Goal: Navigation & Orientation: Find specific page/section

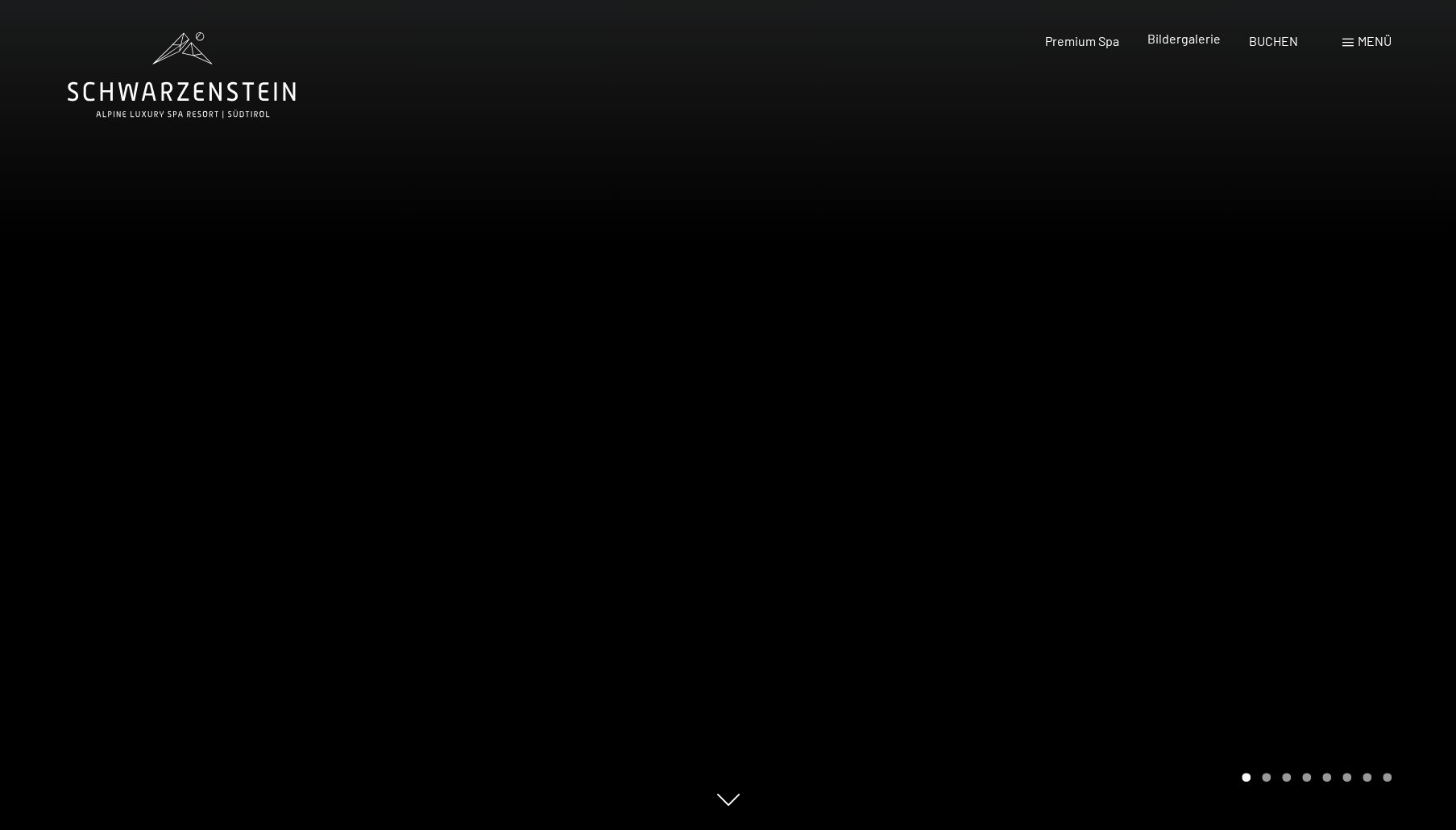
click at [1191, 41] on span "Bildergalerie" at bounding box center [1184, 38] width 73 height 15
click at [1357, 37] on span "Menü" at bounding box center [1374, 41] width 34 height 15
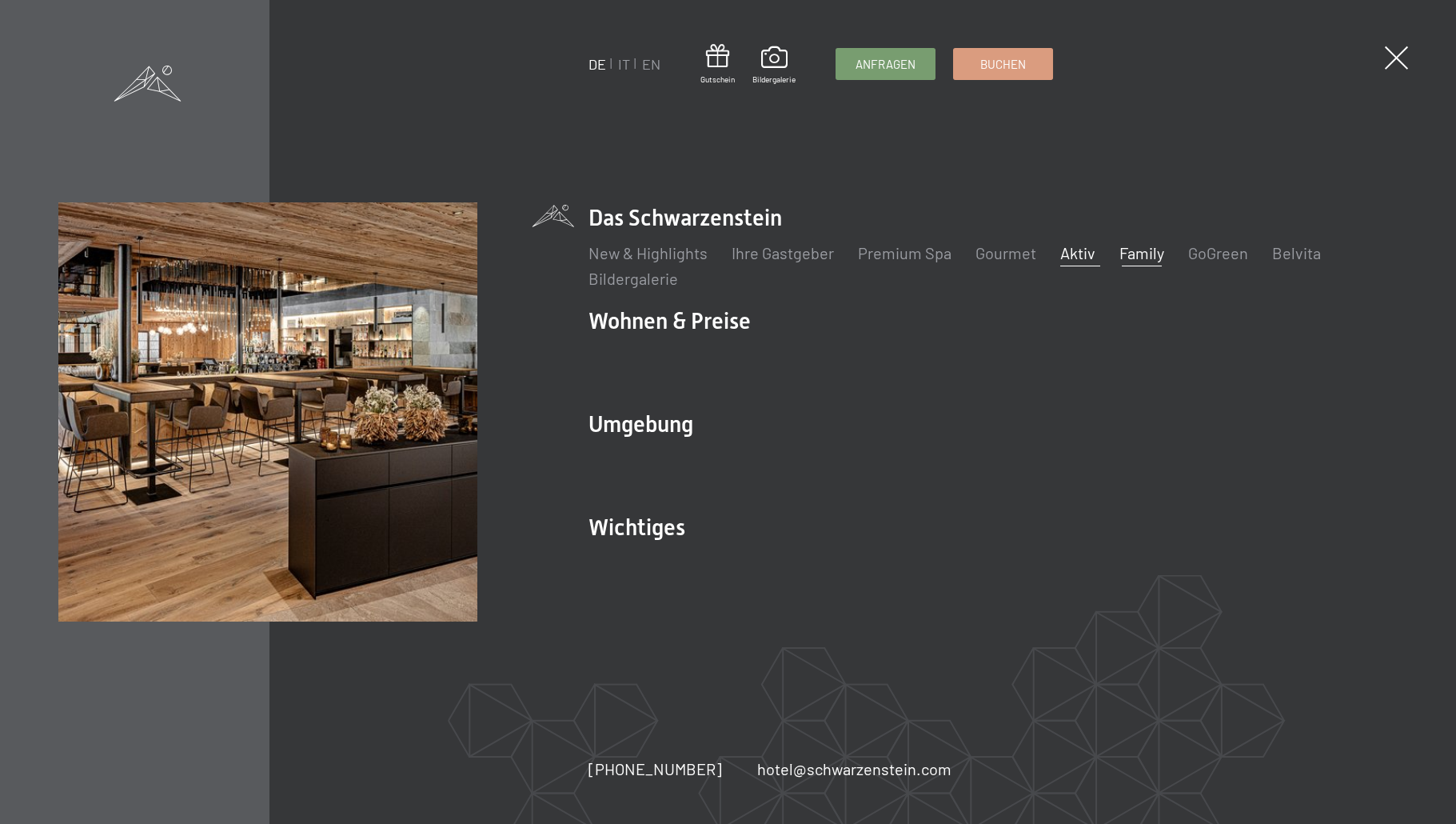
click at [1078, 254] on link "Aktiv" at bounding box center [1077, 252] width 35 height 19
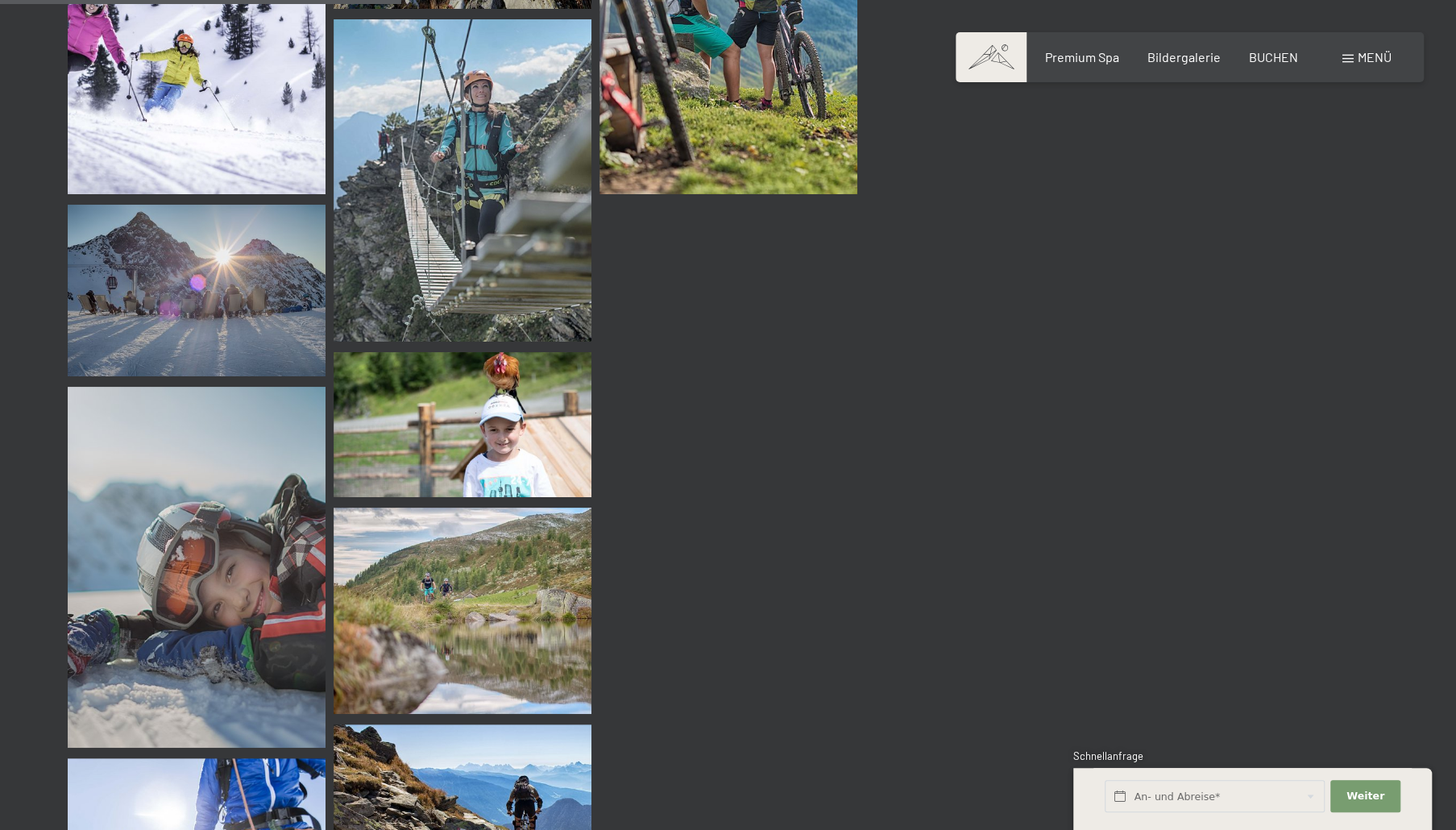
scroll to position [5139, 0]
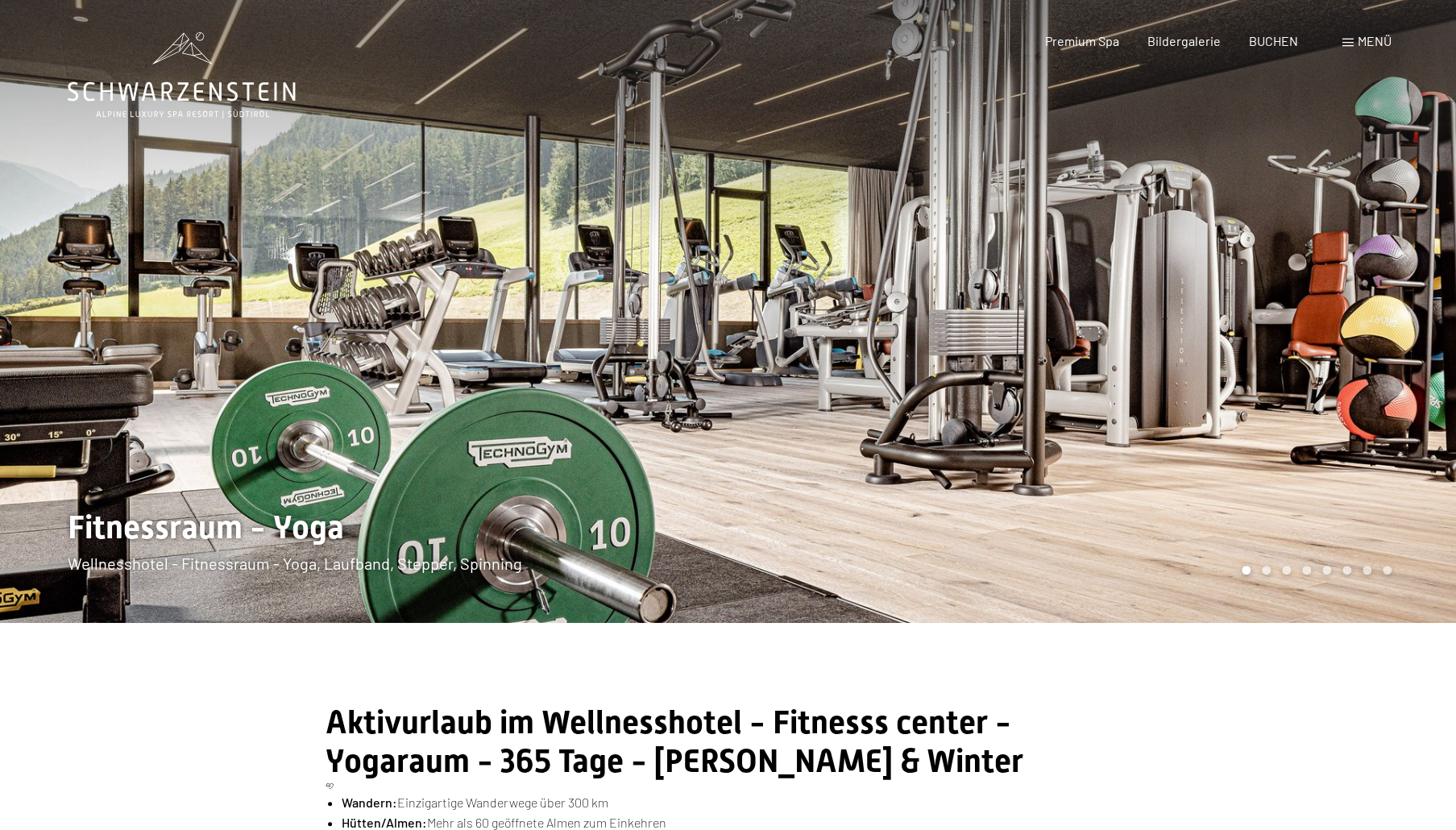
click at [1369, 46] on span "Menü" at bounding box center [1374, 41] width 34 height 15
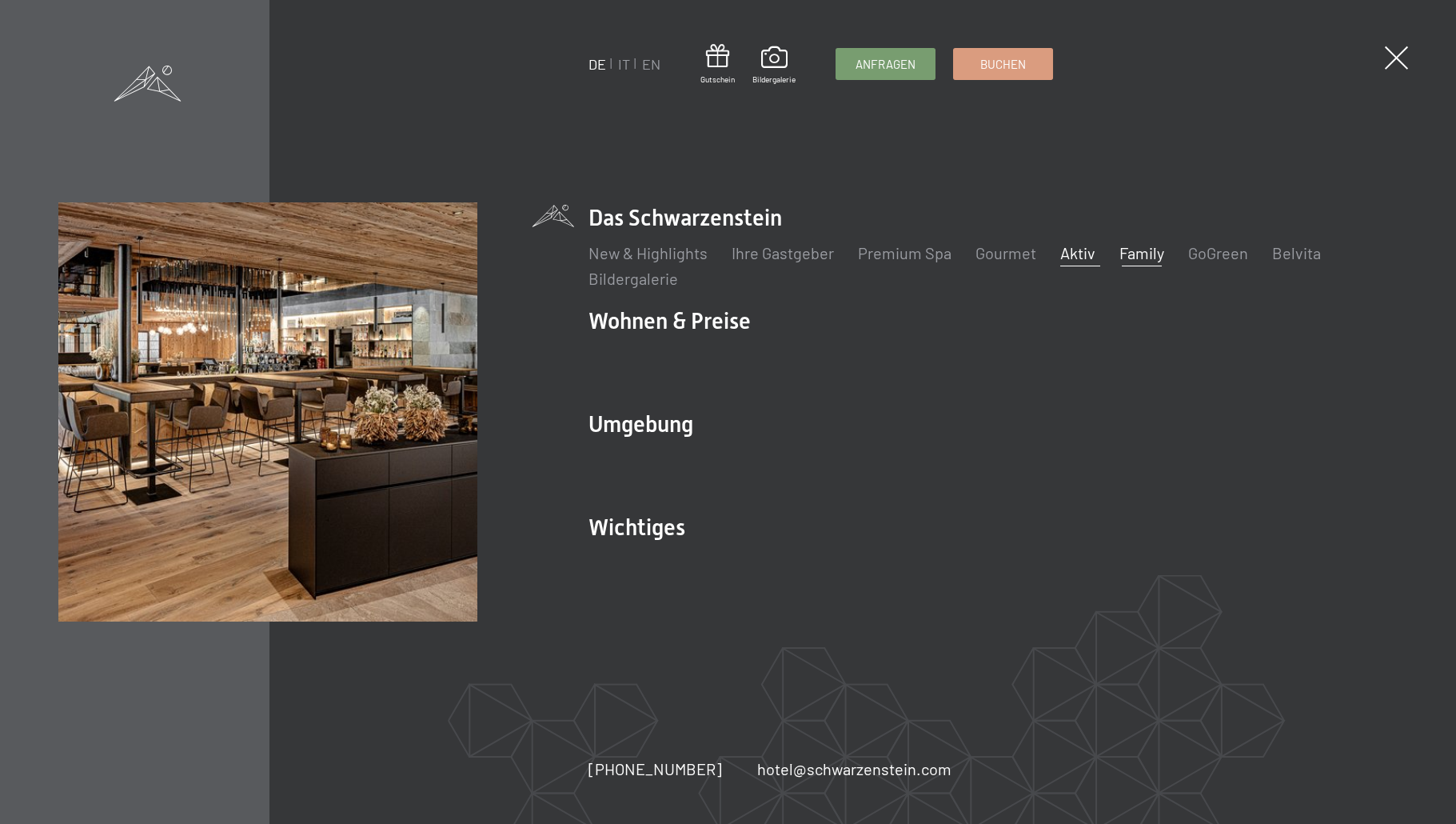
click at [1128, 253] on link "Family" at bounding box center [1142, 252] width 45 height 19
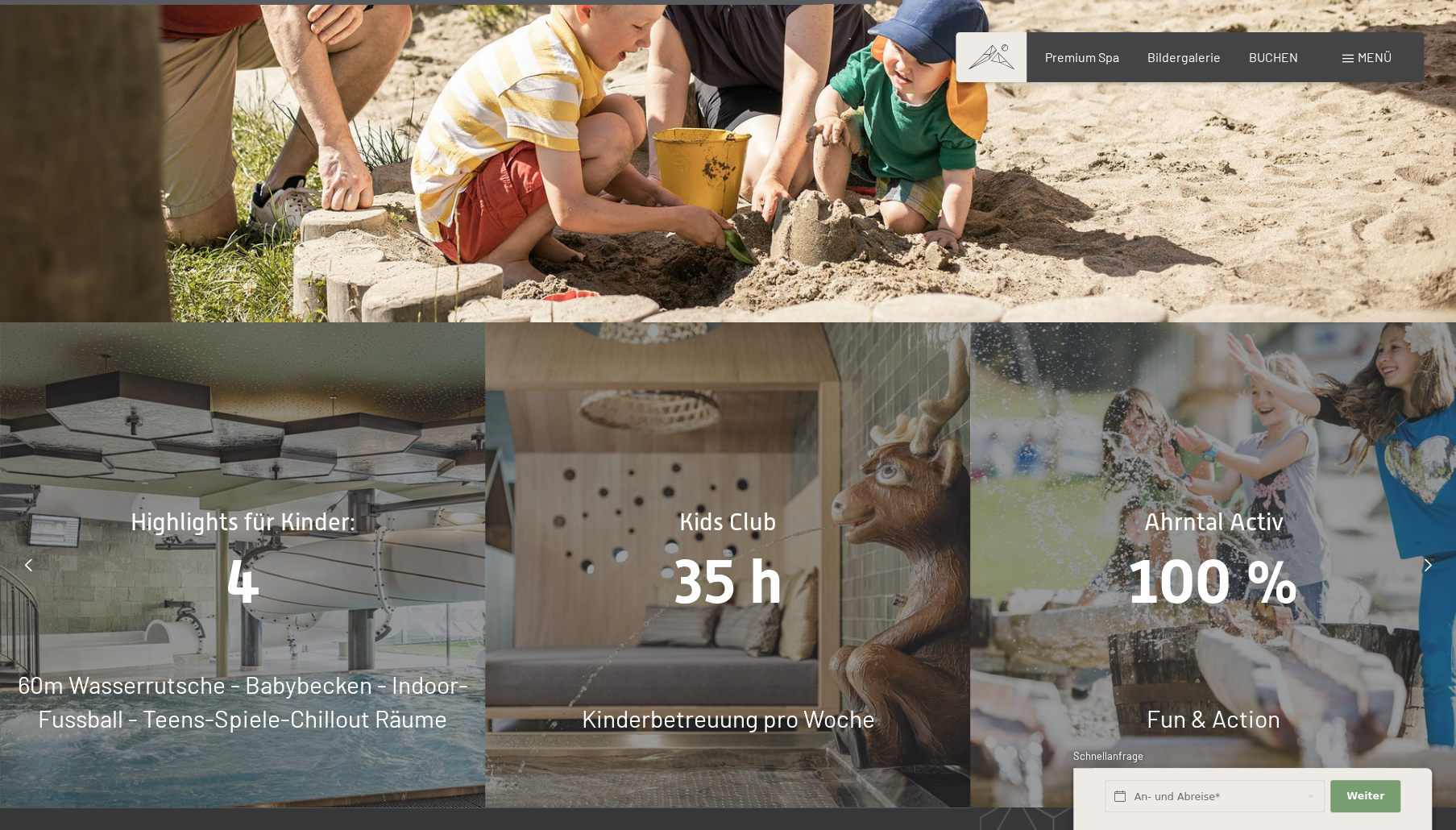
scroll to position [7748, 0]
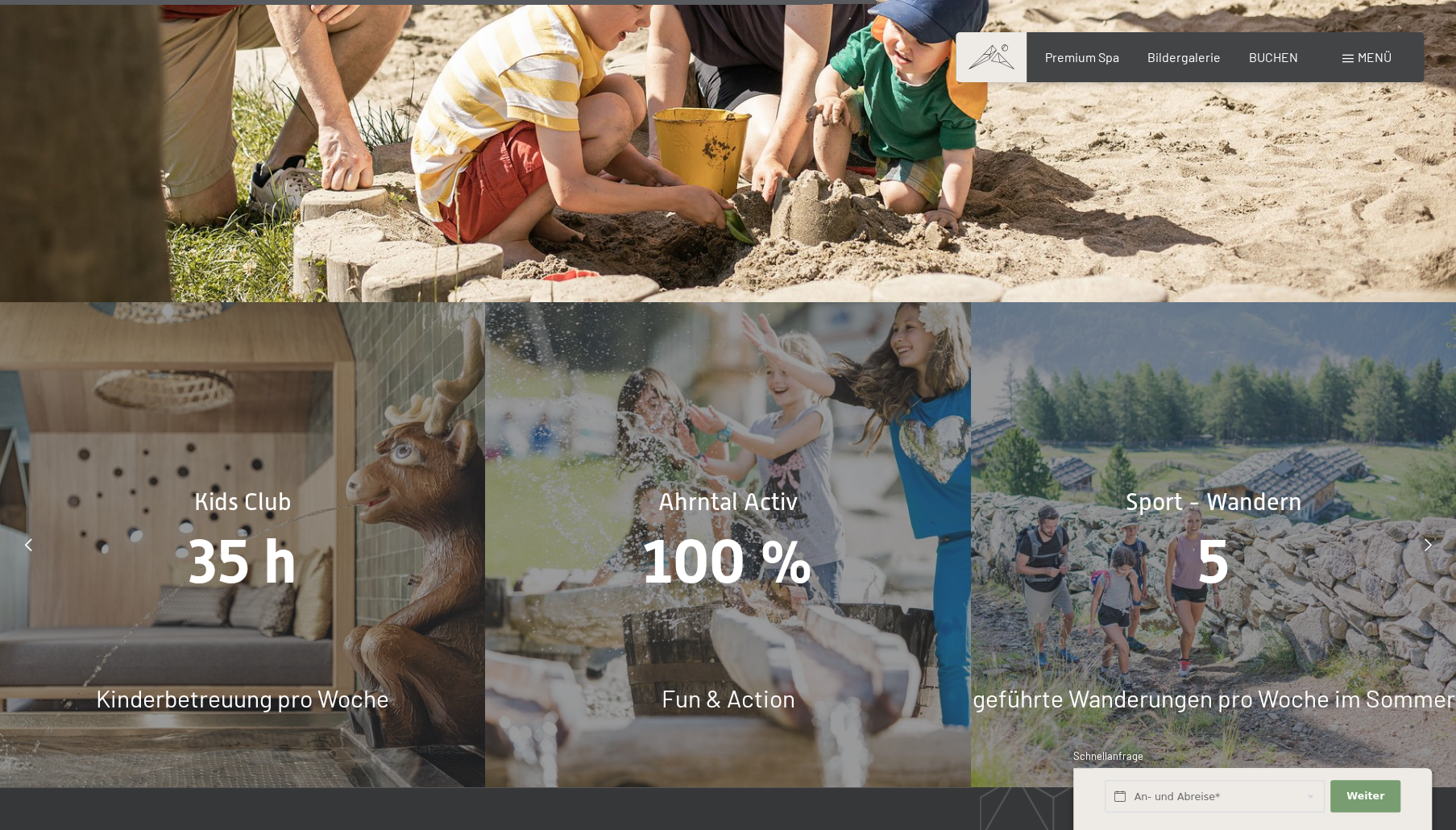
click at [22, 524] on div at bounding box center [28, 544] width 41 height 41
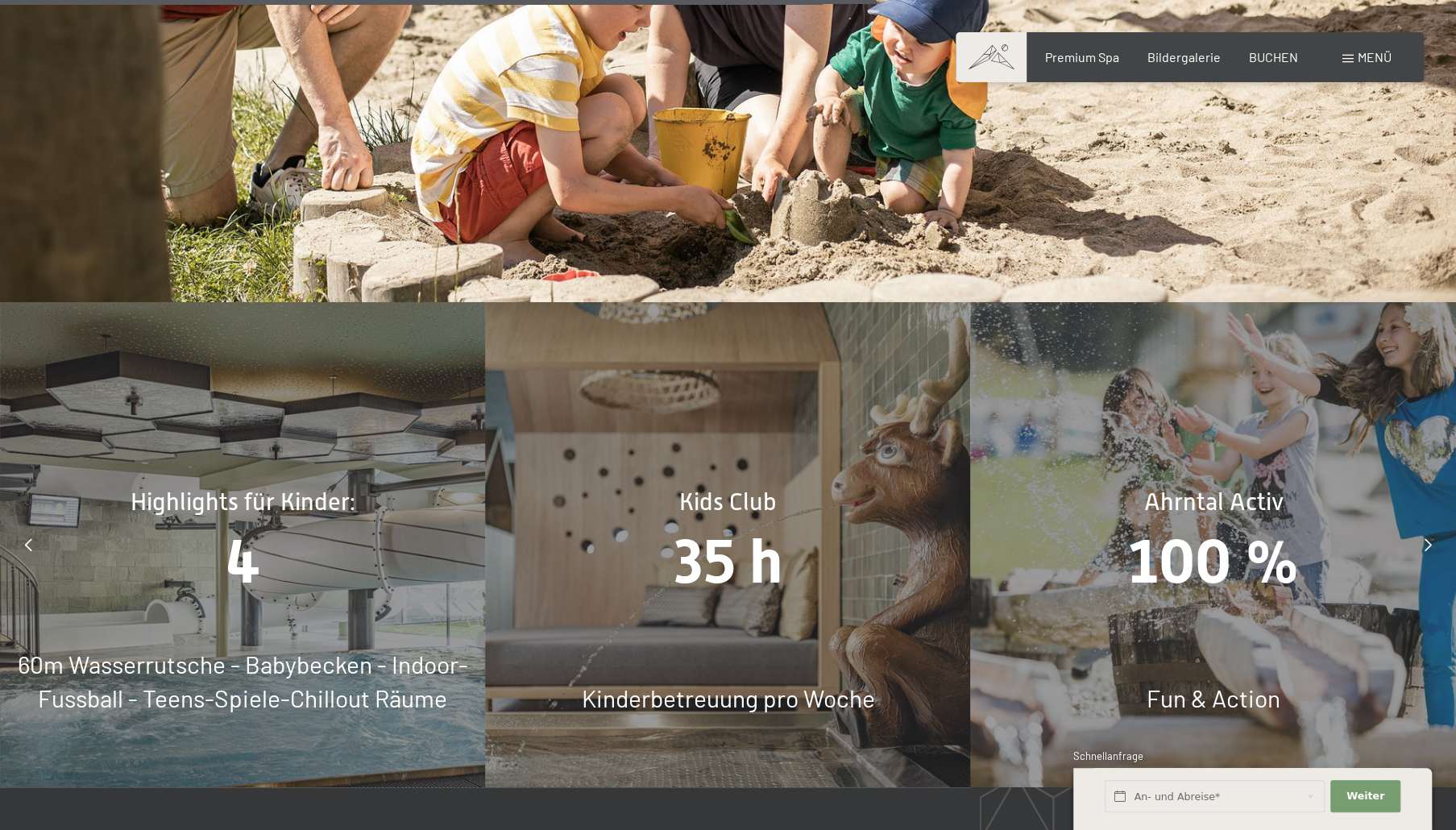
click at [22, 524] on div at bounding box center [28, 544] width 41 height 41
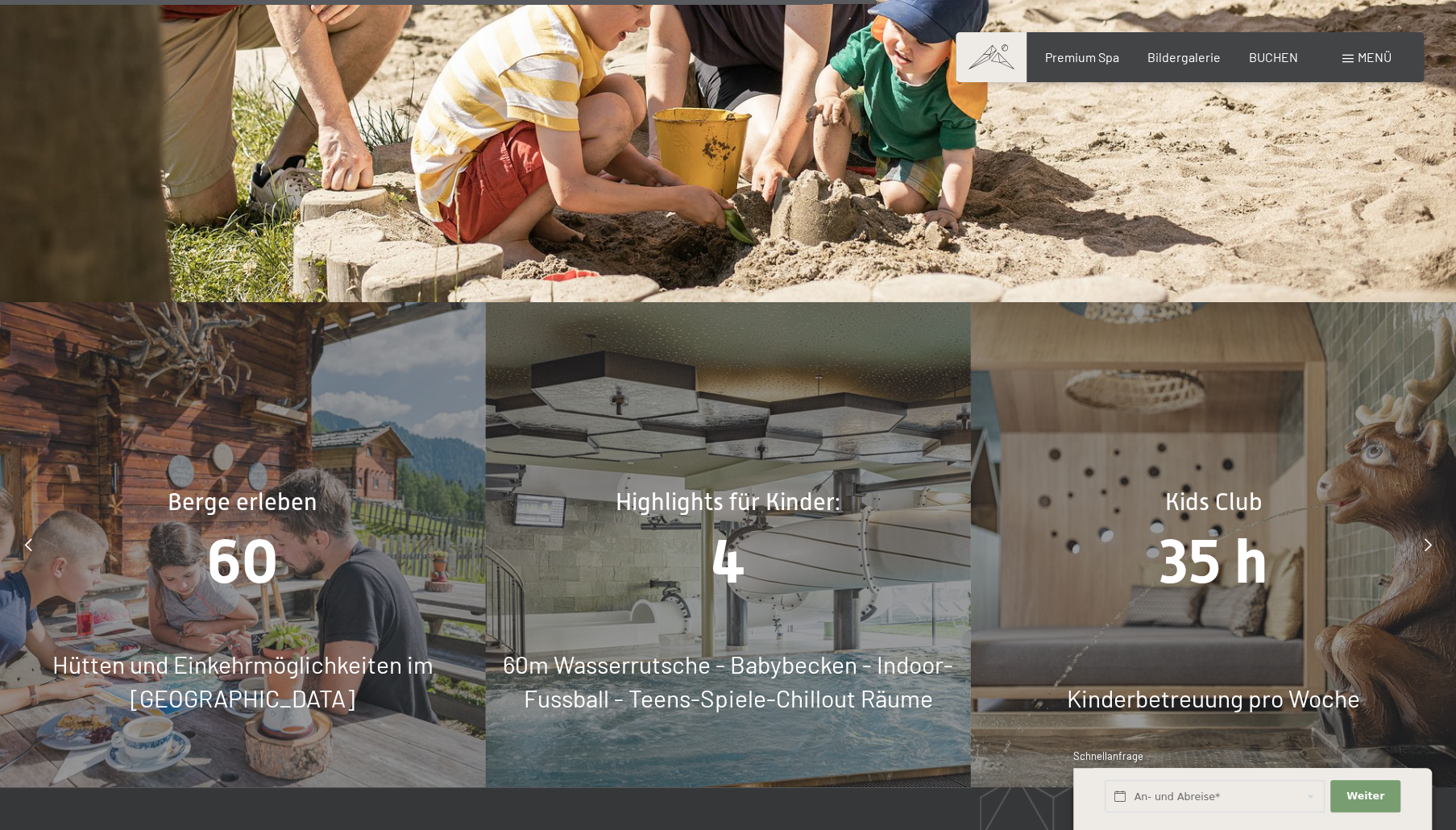
click at [22, 524] on div at bounding box center [28, 544] width 41 height 41
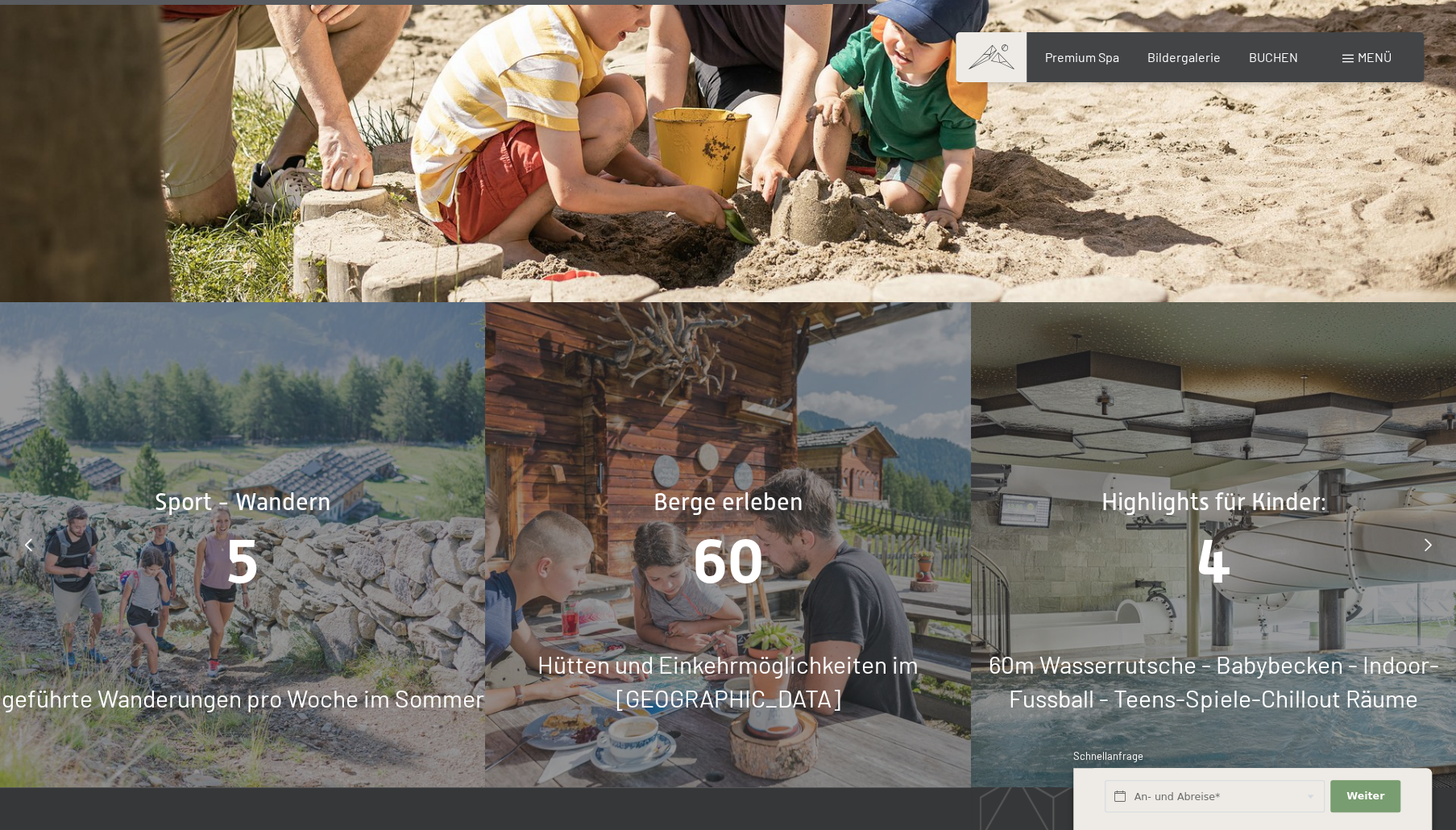
click at [22, 524] on div at bounding box center [28, 544] width 41 height 41
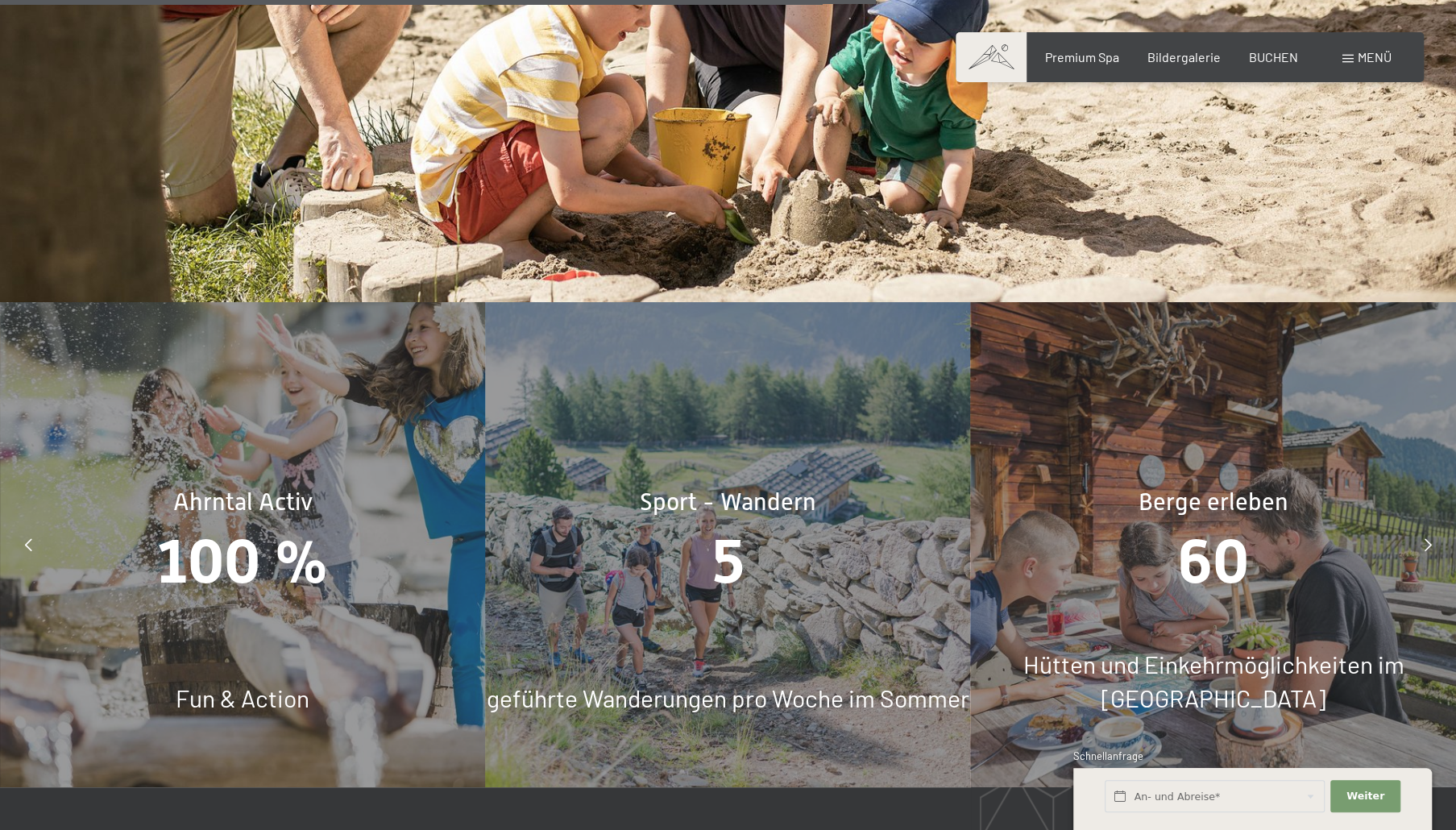
click at [22, 524] on div at bounding box center [28, 544] width 41 height 41
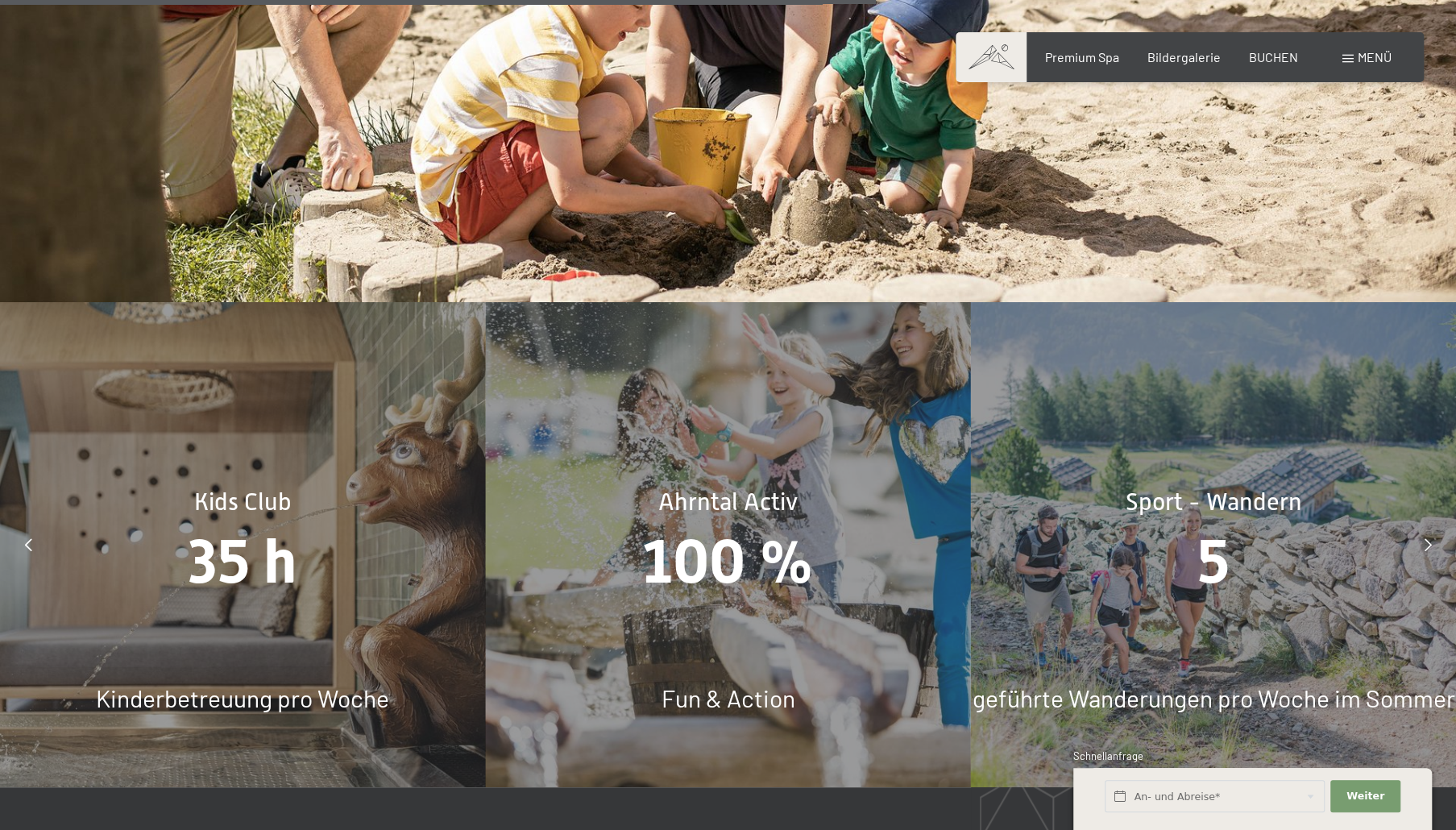
click at [22, 524] on div at bounding box center [28, 544] width 41 height 41
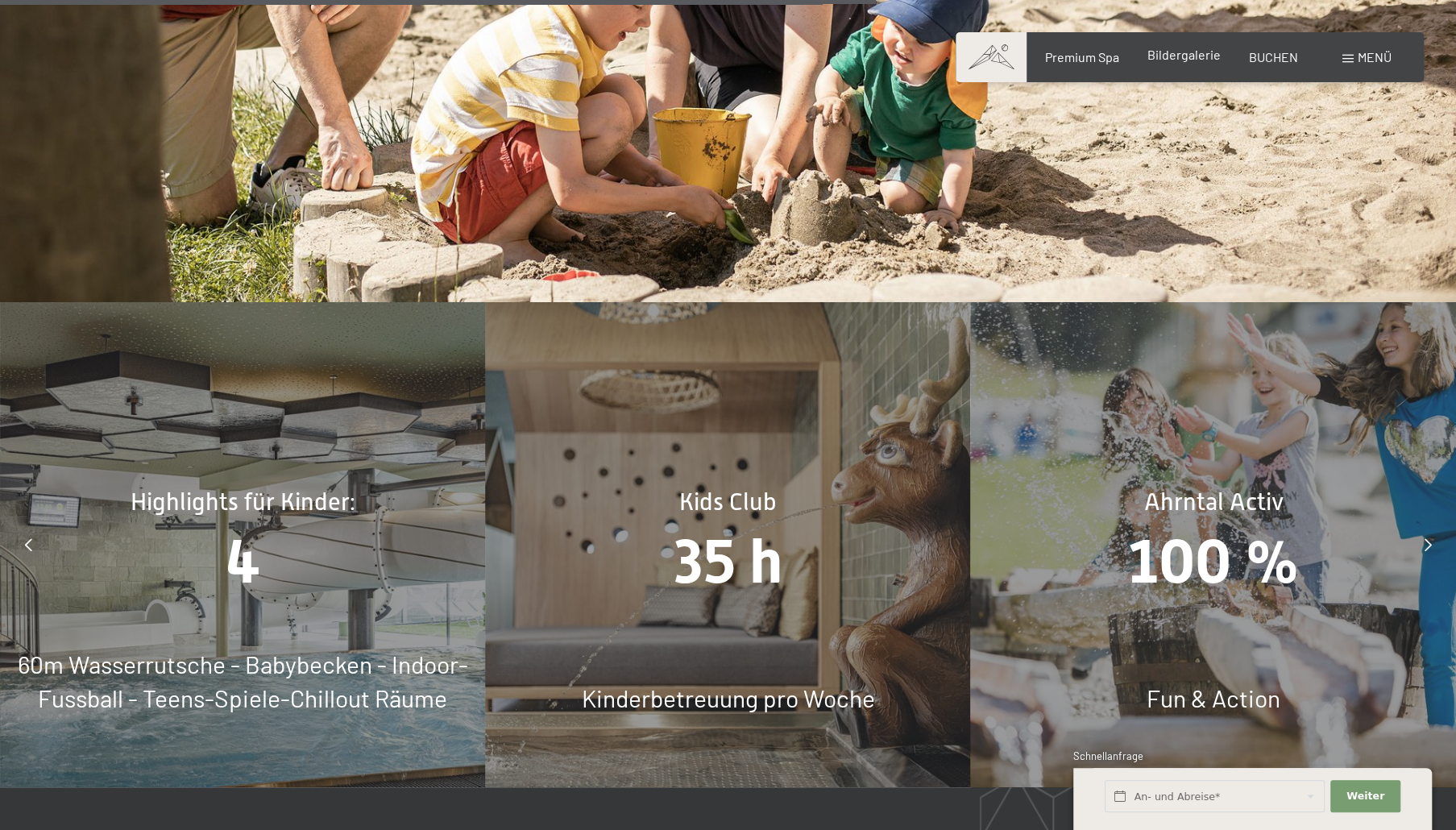
click at [1176, 62] on span "Bildergalerie" at bounding box center [1184, 54] width 73 height 15
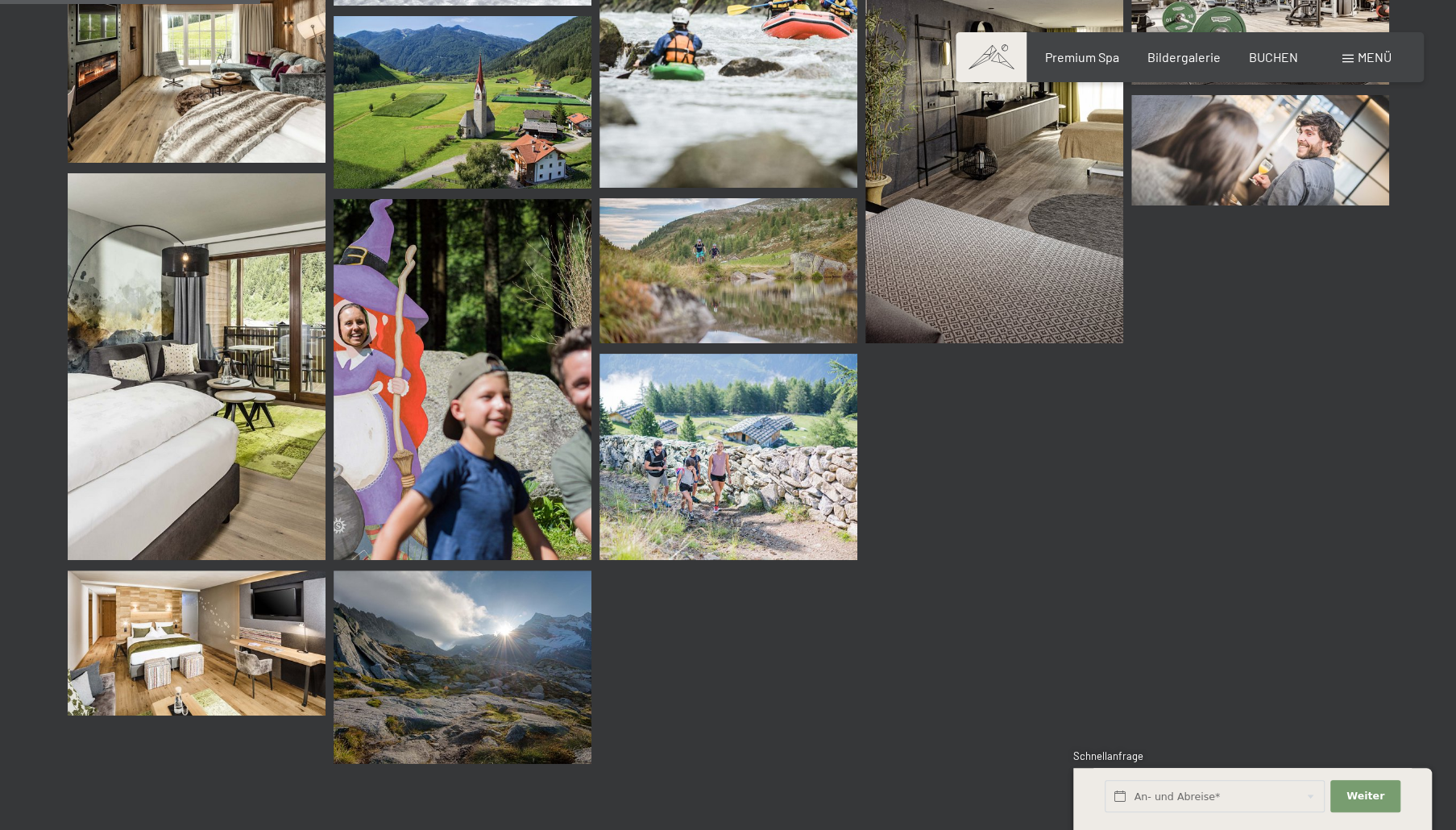
scroll to position [3605, 0]
